Goal: Task Accomplishment & Management: Manage account settings

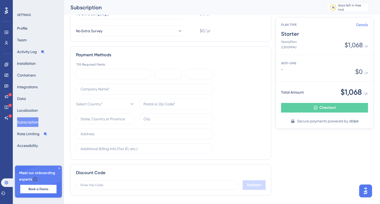
scroll to position [193, 0]
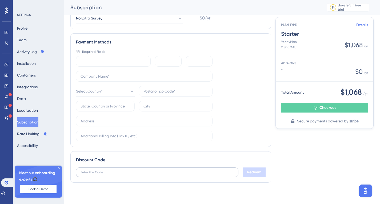
click at [107, 176] on label at bounding box center [157, 172] width 162 height 10
click at [107, 174] on input "text" at bounding box center [157, 172] width 153 height 4
paste input "startupsummit50br"
type input "startupsummit50br"
click at [252, 172] on span "Redeem" at bounding box center [254, 172] width 14 height 6
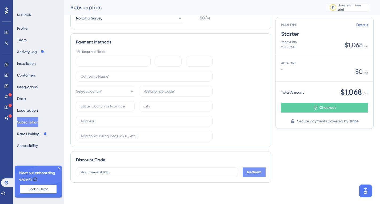
click at [258, 177] on button "Redeem" at bounding box center [254, 172] width 23 height 10
click at [246, 176] on button "Redeem" at bounding box center [254, 172] width 23 height 10
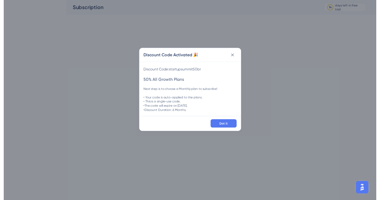
scroll to position [0, 0]
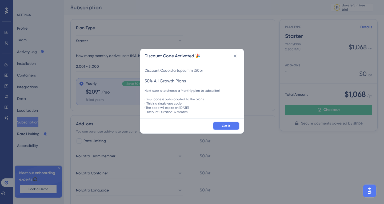
click at [224, 125] on span "Got it" at bounding box center [226, 126] width 9 height 4
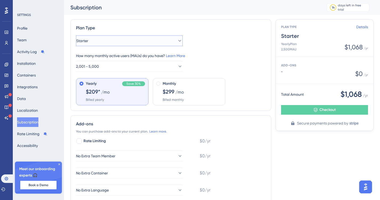
click at [105, 43] on button "Starter" at bounding box center [129, 40] width 107 height 11
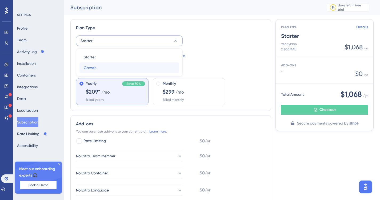
click at [94, 67] on span "Growth" at bounding box center [90, 68] width 13 height 6
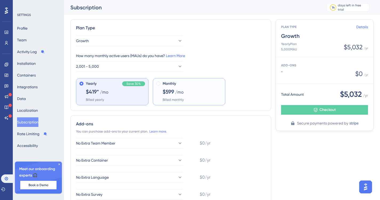
click at [170, 86] on span "Monthly" at bounding box center [169, 84] width 13 height 6
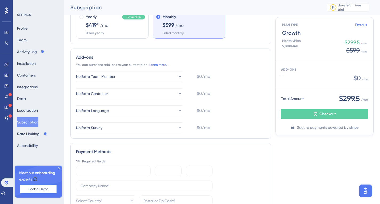
scroll to position [142, 0]
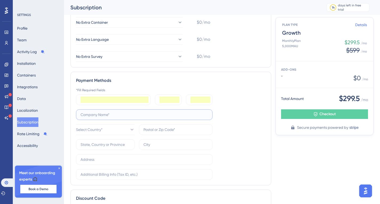
click at [126, 115] on input "text" at bounding box center [144, 115] width 127 height 6
type input "Conexa"
click at [114, 127] on button "Select Country*" at bounding box center [105, 129] width 59 height 11
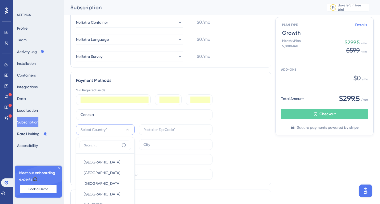
scroll to position [227, 0]
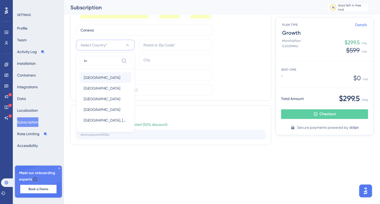
type input "br"
click at [90, 75] on span "Brazil" at bounding box center [102, 77] width 37 height 6
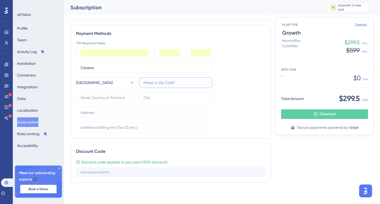
click at [161, 83] on input "text" at bounding box center [175, 83] width 65 height 6
drag, startPoint x: 161, startPoint y: 84, endPoint x: 154, endPoint y: 84, distance: 7.7
click at [154, 84] on input "44001512" at bounding box center [175, 83] width 65 height 6
type input "44001232"
type input "b"
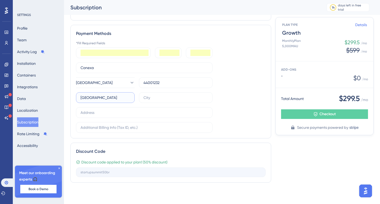
type input "Bahia"
type input "Feira de Santana"
click at [101, 129] on input "text" at bounding box center [144, 128] width 127 height 6
paste input "R BARAO DO RIO BRANCO"
paste input "1.348"
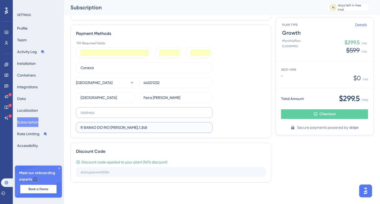
type input "R BARAO DO RIO BRANCO,1.348"
drag, startPoint x: 121, startPoint y: 114, endPoint x: 40, endPoint y: 116, distance: 80.6
click at [64, 116] on div "Performance Users Engagement Widgets Feedback Product Updates Knowledge Base AI…" at bounding box center [222, 12] width 316 height 365
paste input "1.348"
type input "1.348"
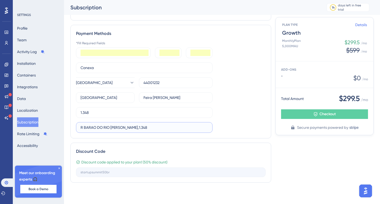
drag, startPoint x: 144, startPoint y: 130, endPoint x: 9, endPoint y: 132, distance: 135.0
click at [64, 132] on div "Performance Users Engagement Widgets Feedback Product Updates Knowledge Base AI…" at bounding box center [222, 12] width 316 height 365
drag, startPoint x: 98, startPoint y: 115, endPoint x: 39, endPoint y: 115, distance: 59.2
click at [64, 115] on div "Performance Users Engagement Widgets Feedback Product Updates Knowledge Base AI…" at bounding box center [222, 12] width 316 height 365
paste input "R BARAO DO RIO BRANCO,"
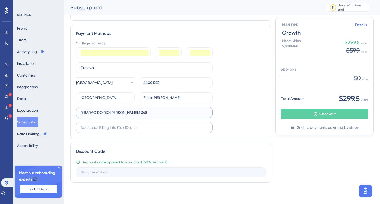
type input "R BARAO DO RIO BRANCO,1.348"
click at [120, 130] on input "text" at bounding box center [144, 128] width 127 height 6
paste input "EDIF: LUCIANA CENTER; SALA: 104;"
type input "EDIF: LUCIANA CENTER; SALA: 104;"
click at [230, 110] on div "*Fill Required Fields Conexa Brazil 44001232 Bahia Feira de Santana R BARAO DO …" at bounding box center [171, 87] width 190 height 92
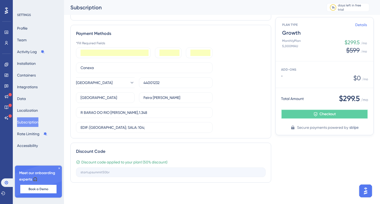
click at [323, 118] on button "Checkout" at bounding box center [324, 114] width 87 height 10
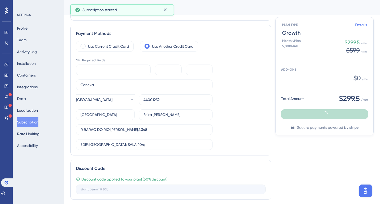
scroll to position [118, 0]
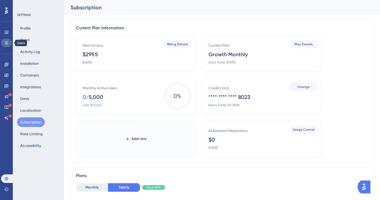
click at [6, 43] on icon at bounding box center [6, 43] width 3 height 4
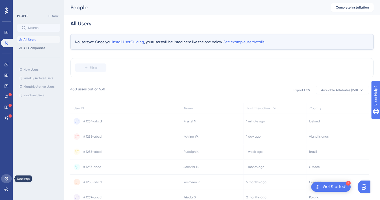
click at [5, 179] on icon at bounding box center [6, 179] width 4 height 4
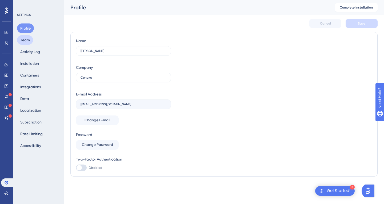
click at [31, 40] on button "Team" at bounding box center [25, 40] width 16 height 10
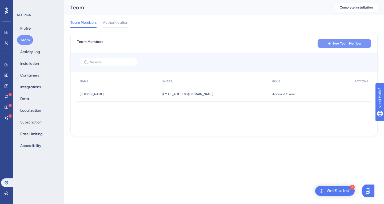
click at [342, 45] on span "New Team Member" at bounding box center [347, 43] width 28 height 4
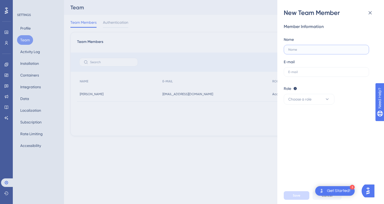
click at [308, 51] on input "text" at bounding box center [326, 50] width 76 height 4
type input "[PERSON_NAME]"
type input "M"
click at [308, 51] on input "[PERSON_NAME]" at bounding box center [326, 50] width 76 height 4
type input "[PERSON_NAME]"
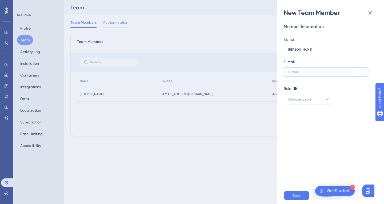
paste input "[PERSON_NAME][EMAIL_ADDRESS][DOMAIN_NAME]"
type input "[PERSON_NAME][EMAIL_ADDRESS][DOMAIN_NAME]"
click at [320, 98] on button "Choose a role" at bounding box center [309, 99] width 51 height 11
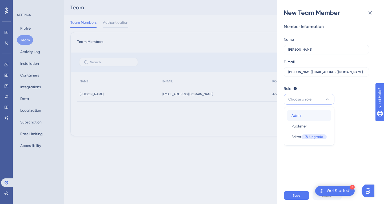
click at [304, 115] on div "Admin Admin" at bounding box center [309, 115] width 35 height 11
click at [298, 195] on span "Save" at bounding box center [296, 195] width 7 height 4
click at [299, 195] on span "Save" at bounding box center [296, 195] width 7 height 4
click at [347, 72] on input "[PERSON_NAME][EMAIL_ADDRESS][DOMAIN_NAME]" at bounding box center [326, 72] width 76 height 4
click at [302, 196] on button "Save" at bounding box center [297, 195] width 26 height 9
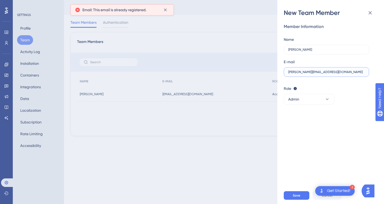
click at [332, 73] on input "[PERSON_NAME][EMAIL_ADDRESS][DOMAIN_NAME]" at bounding box center [326, 72] width 76 height 4
click at [359, 73] on input "[PERSON_NAME][EMAIL_ADDRESS][DOMAIN_NAME]" at bounding box center [326, 72] width 76 height 4
click at [322, 50] on input "[PERSON_NAME]" at bounding box center [326, 50] width 76 height 4
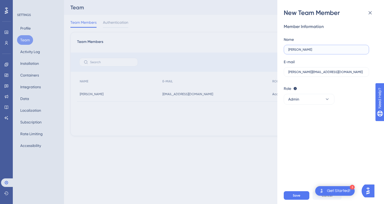
drag, startPoint x: 325, startPoint y: 50, endPoint x: 268, endPoint y: 48, distance: 56.6
click at [268, 48] on div "New Team Member Member Information Name [PERSON_NAME] E-mail [PERSON_NAME][EMAI…" at bounding box center [192, 102] width 384 height 204
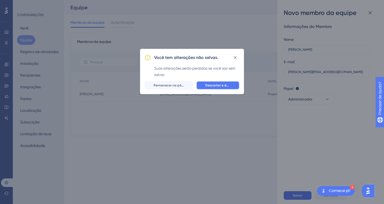
click at [221, 83] on font "Descartar e deixar" at bounding box center [219, 85] width 29 height 4
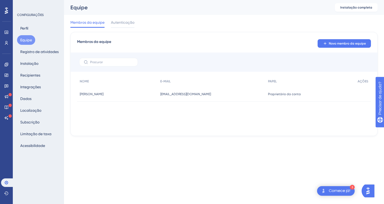
click at [26, 42] on font "Equipe" at bounding box center [26, 40] width 12 height 4
click at [121, 23] on font "Autenticação" at bounding box center [122, 22] width 23 height 4
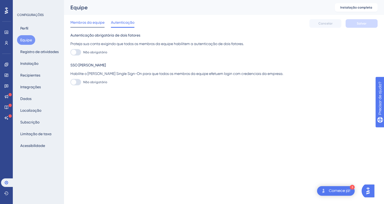
click at [93, 23] on font "Membros da equipe" at bounding box center [87, 22] width 34 height 4
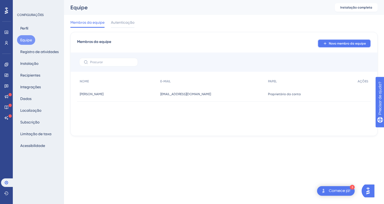
click at [355, 45] on span "Novo membro da equipe" at bounding box center [347, 43] width 37 height 4
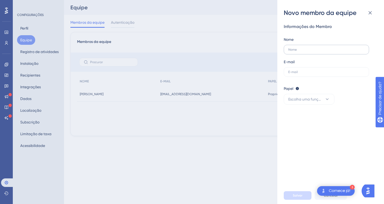
click at [328, 53] on label at bounding box center [326, 50] width 85 height 10
click at [328, 51] on input "text" at bounding box center [326, 50] width 76 height 4
click at [316, 98] on font "Escolha uma função" at bounding box center [305, 99] width 35 height 4
click at [306, 116] on font "Administrador" at bounding box center [304, 115] width 24 height 4
click at [346, 190] on font "Comece já!" at bounding box center [340, 191] width 22 height 4
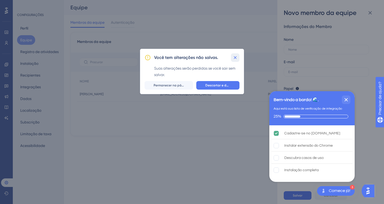
click at [239, 56] on button at bounding box center [235, 57] width 9 height 9
